Goal: Task Accomplishment & Management: Manage account settings

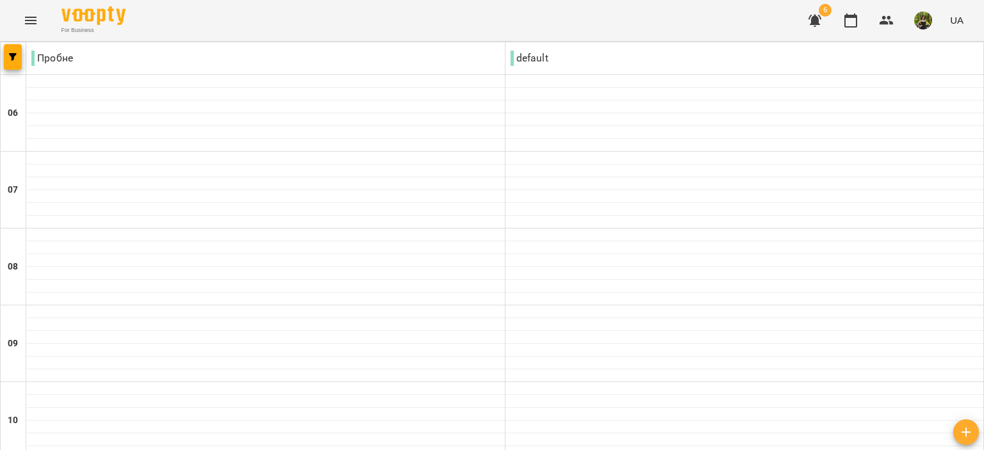
scroll to position [888, 0]
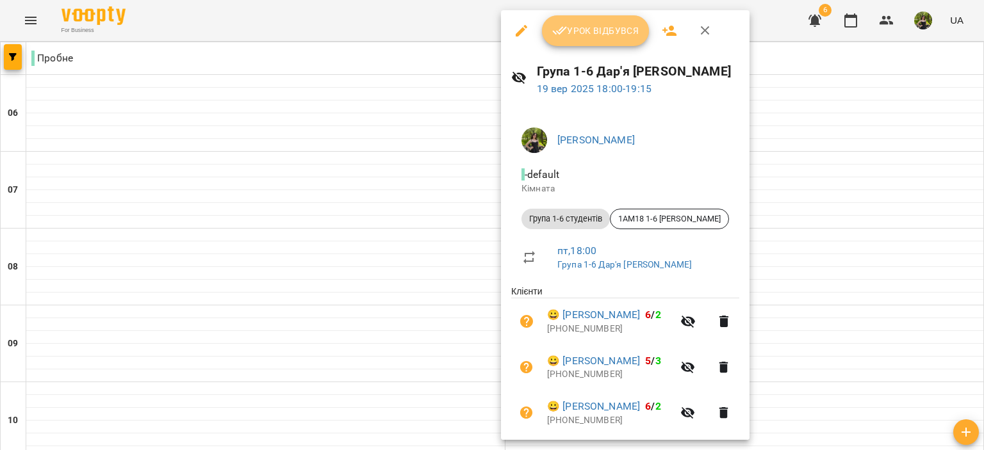
click at [558, 28] on icon "button" at bounding box center [559, 30] width 15 height 15
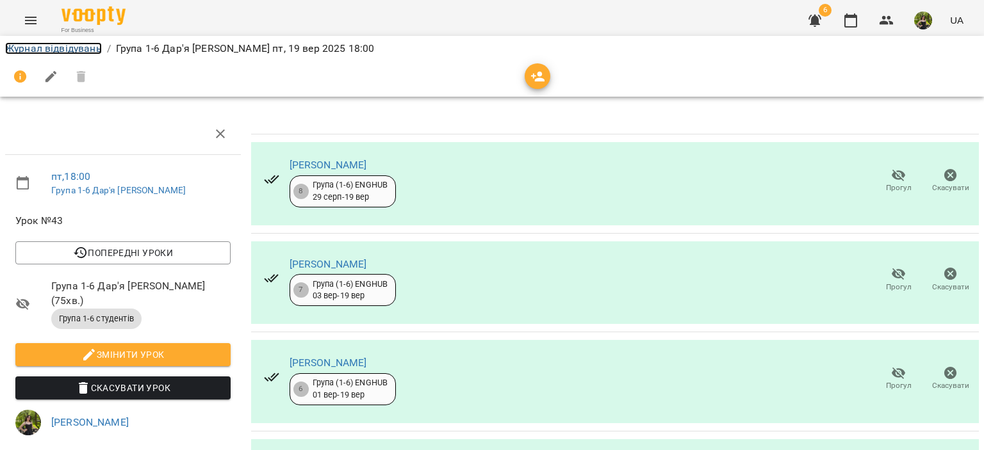
click at [100, 45] on link "Журнал відвідувань" at bounding box center [53, 48] width 97 height 12
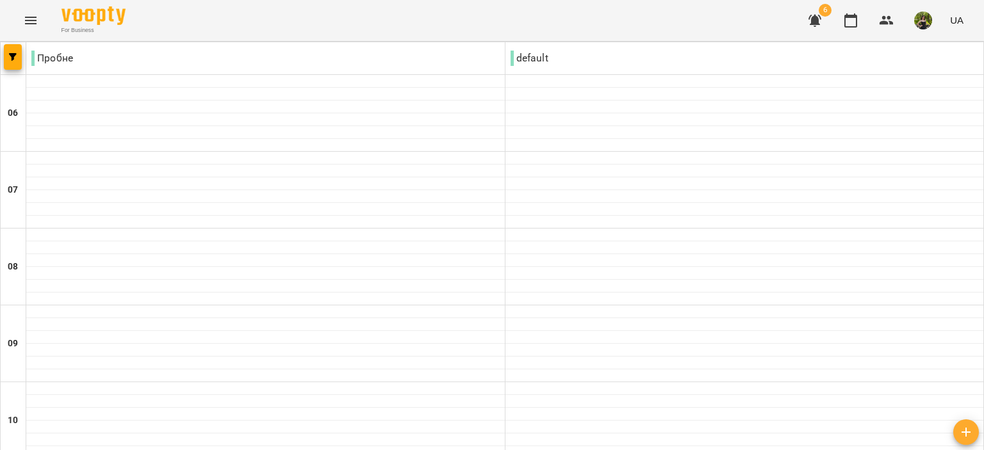
scroll to position [832, 0]
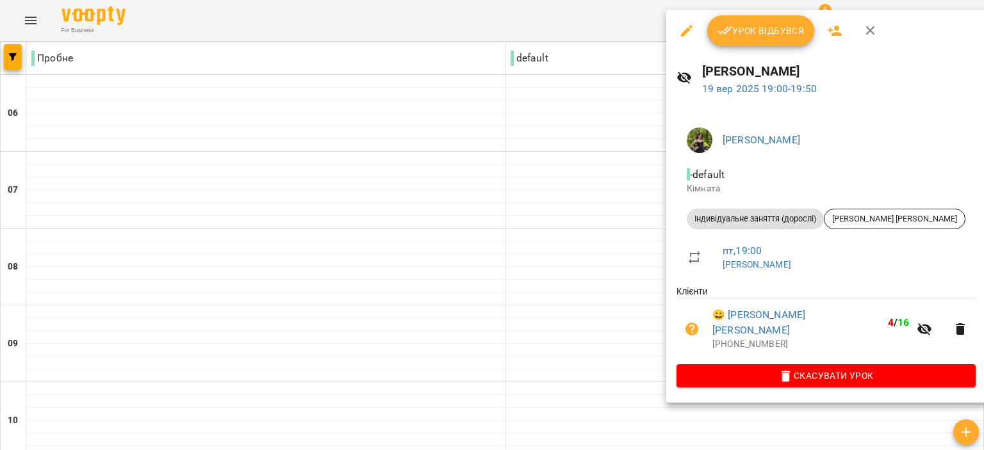
click at [736, 29] on span "Урок відбувся" at bounding box center [760, 30] width 87 height 15
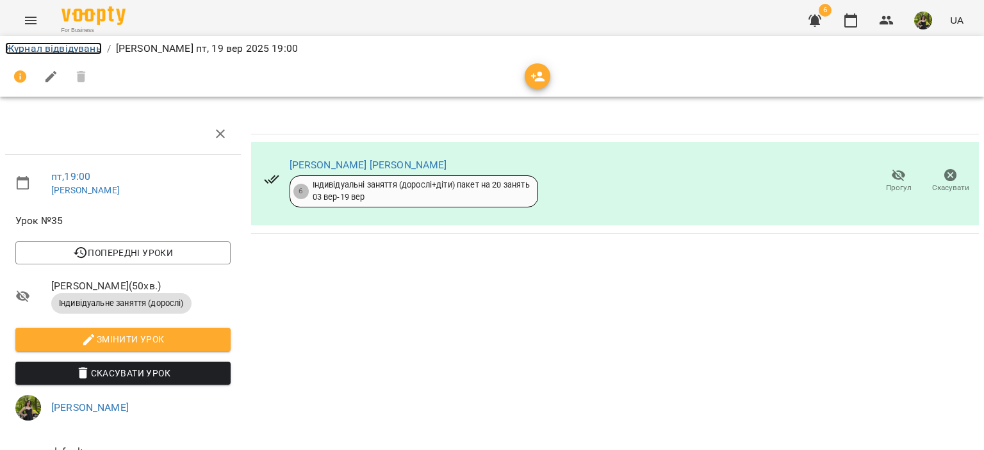
click at [85, 48] on link "Журнал відвідувань" at bounding box center [53, 48] width 97 height 12
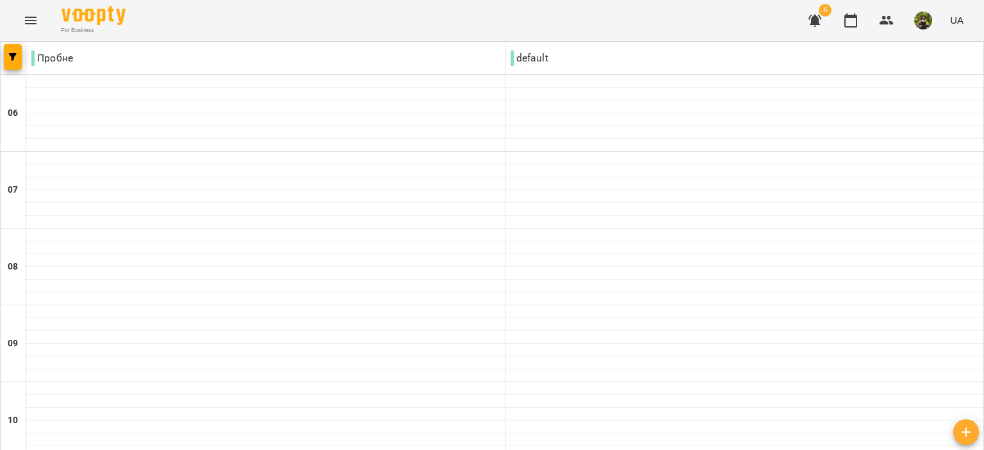
scroll to position [1016, 0]
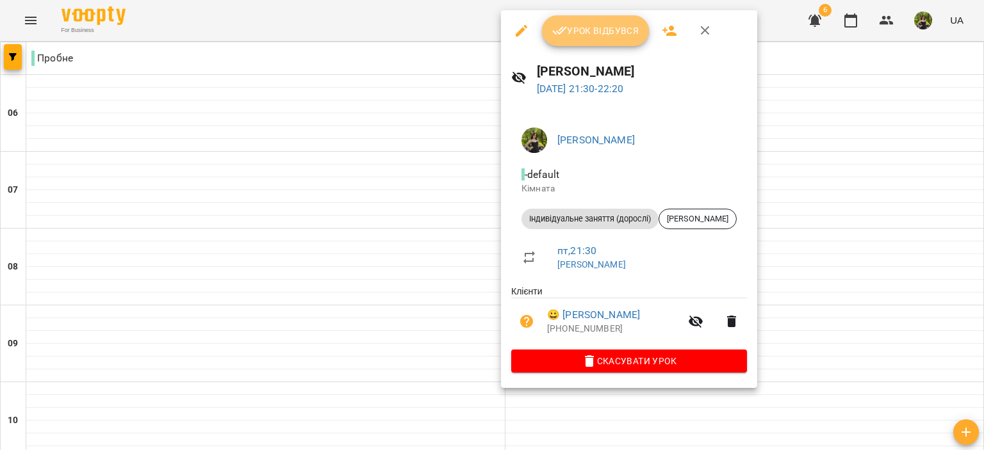
click at [599, 26] on span "Урок відбувся" at bounding box center [595, 30] width 87 height 15
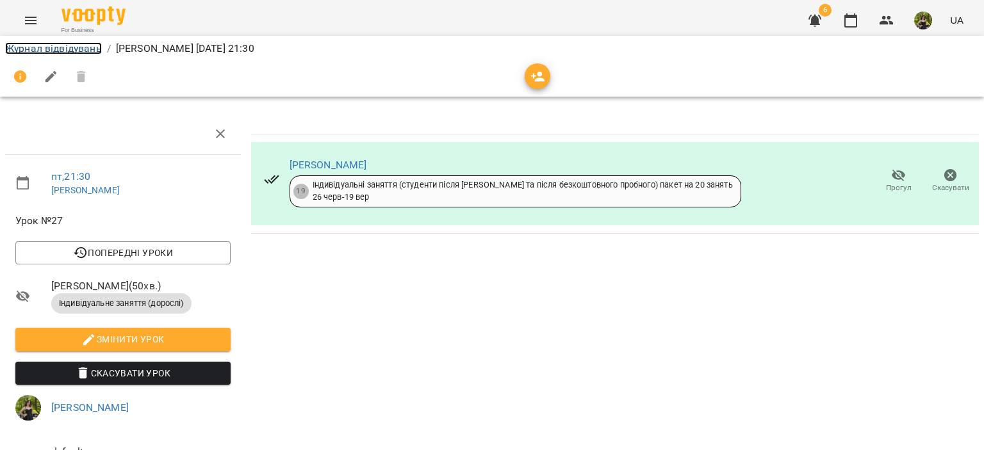
click at [76, 45] on link "Журнал відвідувань" at bounding box center [53, 48] width 97 height 12
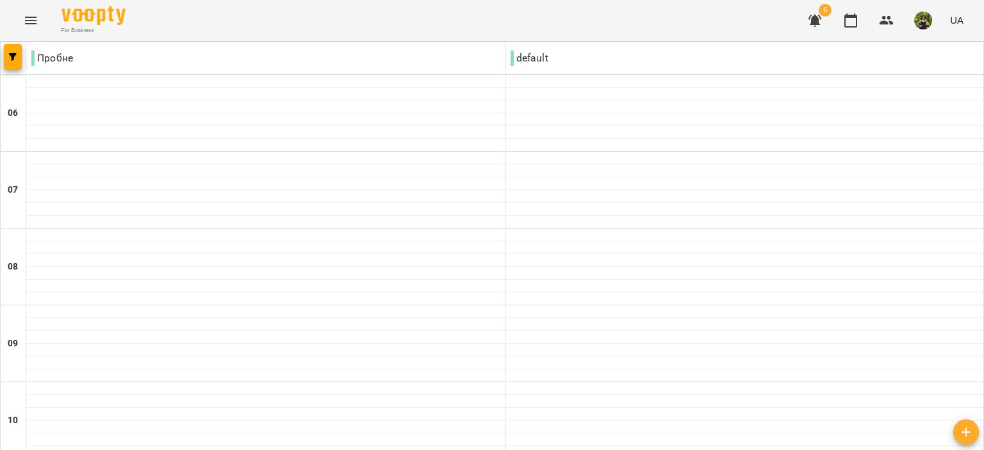
type input "**********"
